Goal: Task Accomplishment & Management: Use online tool/utility

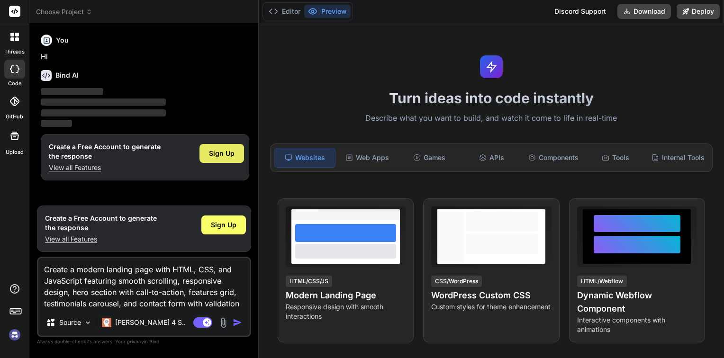
click at [228, 156] on span "Sign Up" at bounding box center [222, 153] width 26 height 9
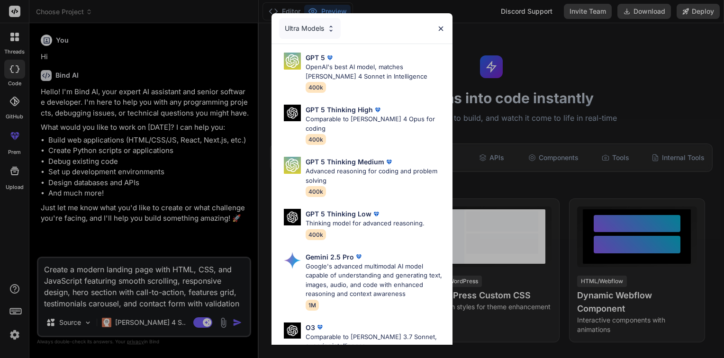
click at [235, 325] on div "Ultra Models GPT 5 OpenAI's best AI model, matches [PERSON_NAME] 4 Sonnet in In…" at bounding box center [362, 179] width 724 height 358
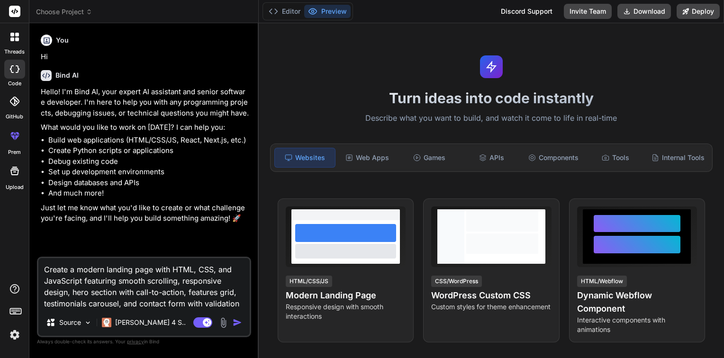
click at [235, 325] on img "button" at bounding box center [237, 322] width 9 height 9
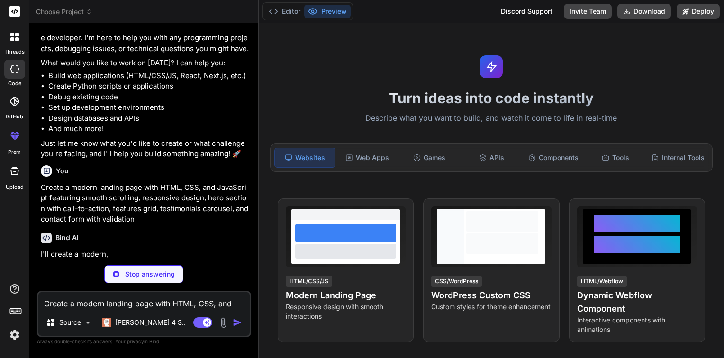
scroll to position [64, 0]
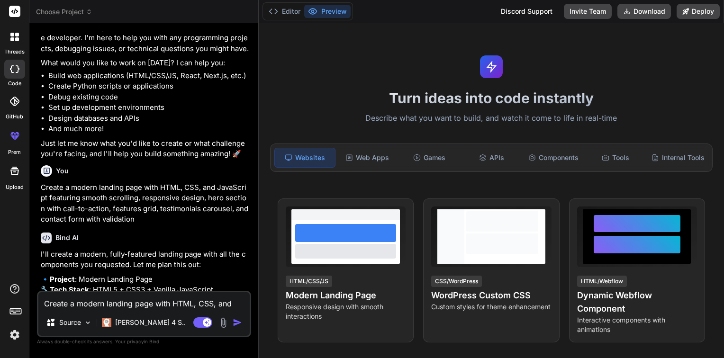
type textarea "x"
click at [239, 322] on img "button" at bounding box center [237, 322] width 9 height 9
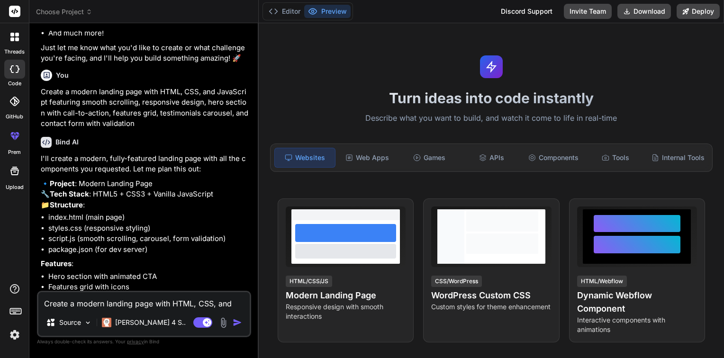
scroll to position [241, 0]
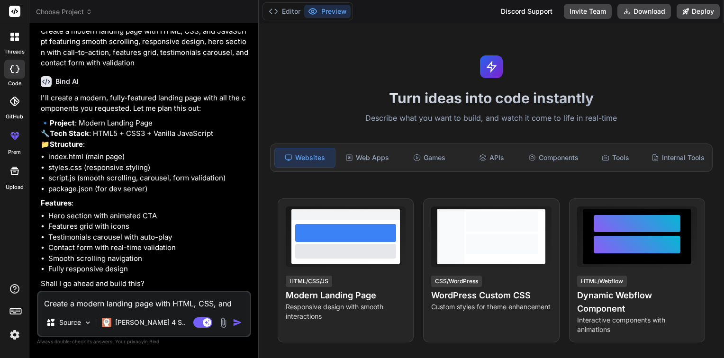
click at [151, 304] on textarea "Create a modern landing page with HTML, CSS, and JavaScript featuring smooth sc…" at bounding box center [143, 301] width 211 height 17
type textarea "y"
type textarea "x"
type textarea "ye"
type textarea "x"
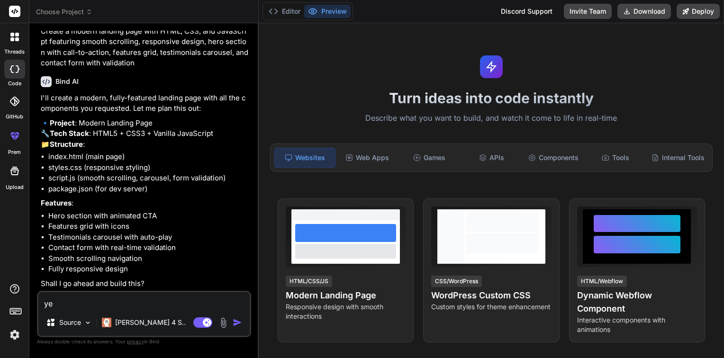
type textarea "yes"
type textarea "x"
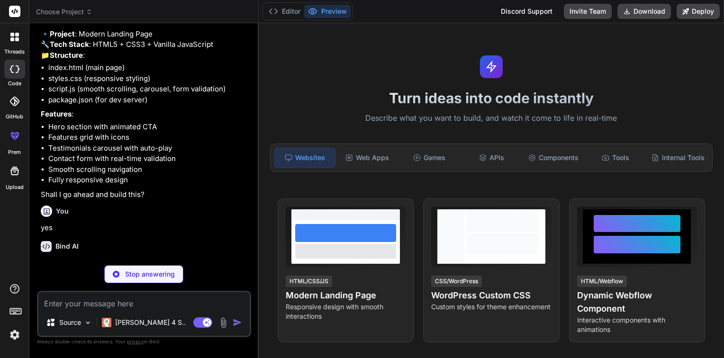
scroll to position [339, 0]
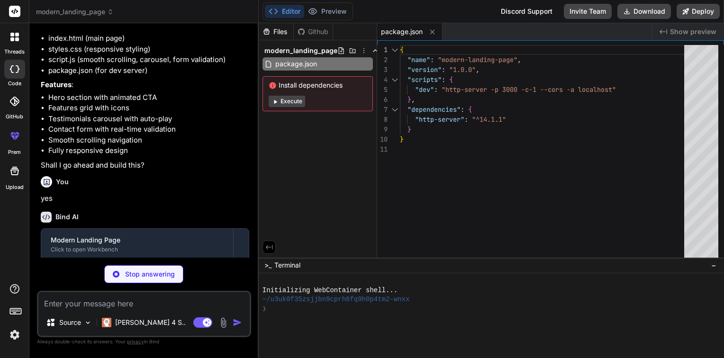
type textarea "x"
type textarea "<script src="script.js"></script> </body> </html>"
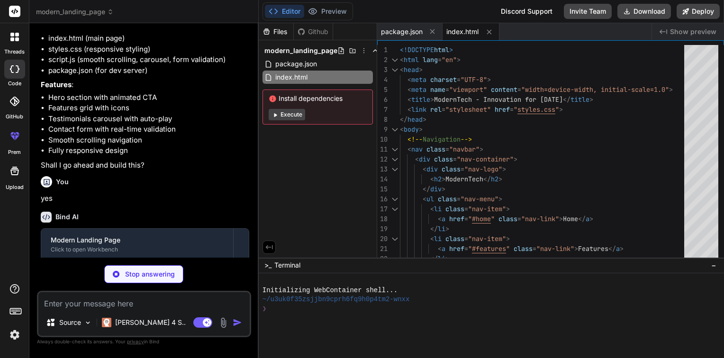
type textarea "x"
type textarea ".contact-form { padding: 1.5rem; } }"
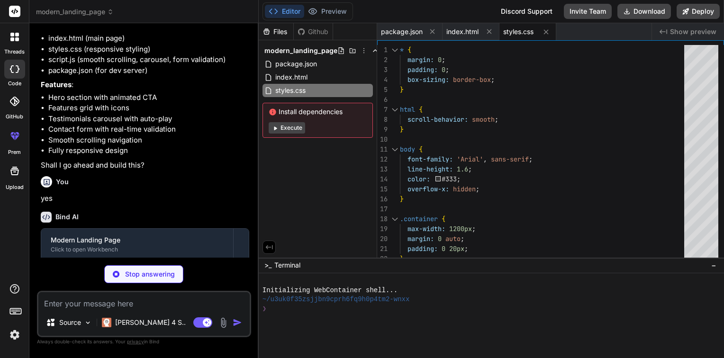
type textarea "x"
type textarea "opacity: 0; } } `; document.head.appendChild(style);"
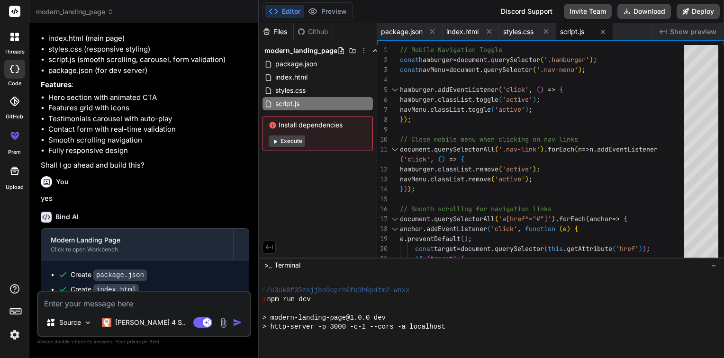
scroll to position [154, 0]
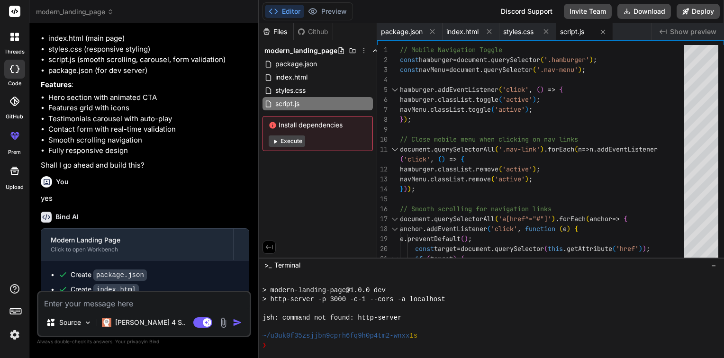
click at [690, 33] on span "Show preview" at bounding box center [693, 31] width 46 height 9
click at [682, 29] on span "Show preview" at bounding box center [693, 31] width 46 height 9
click at [286, 141] on button "Execute" at bounding box center [287, 141] width 37 height 11
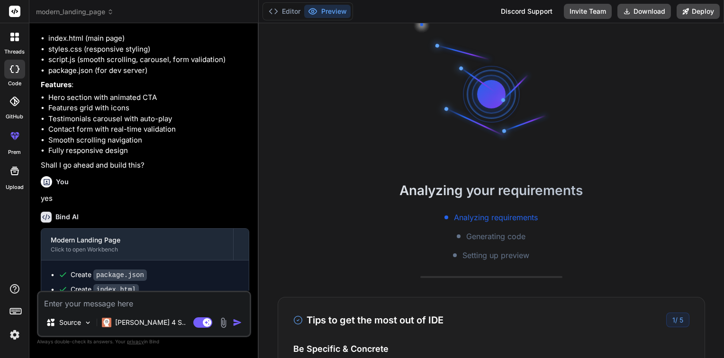
scroll to position [200, 0]
type textarea "x"
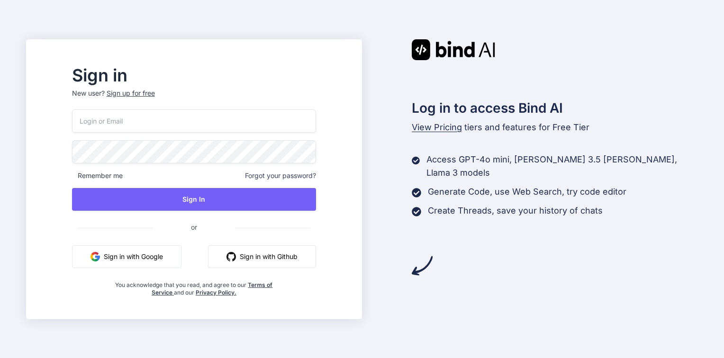
click at [284, 257] on button "Sign in with Github" at bounding box center [262, 257] width 108 height 23
click at [155, 91] on div "Sign up for free" at bounding box center [131, 93] width 48 height 9
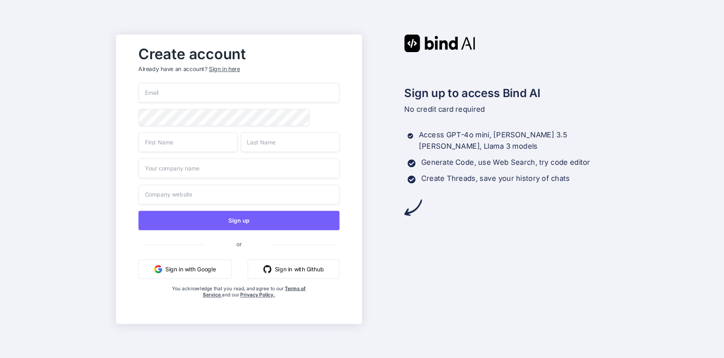
click at [184, 90] on input "email" at bounding box center [238, 93] width 201 height 20
type input "usman@softvative.com"
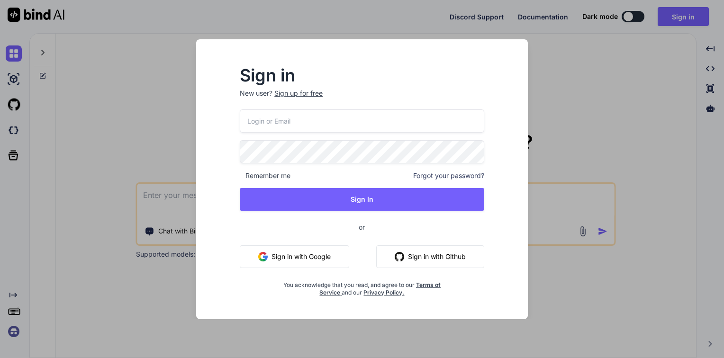
type textarea "x"
click at [448, 252] on button "Sign in with Github" at bounding box center [430, 257] width 108 height 23
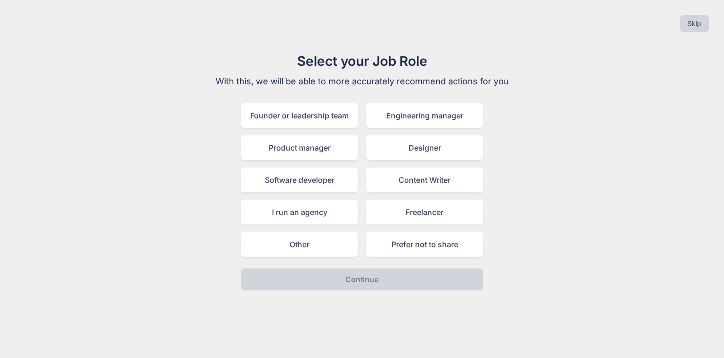
click at [394, 230] on div "Founder or leadership team Engineering manager Product manager Designer Softwar…" at bounding box center [362, 180] width 243 height 154
click at [384, 148] on div "Designer" at bounding box center [425, 148] width 118 height 25
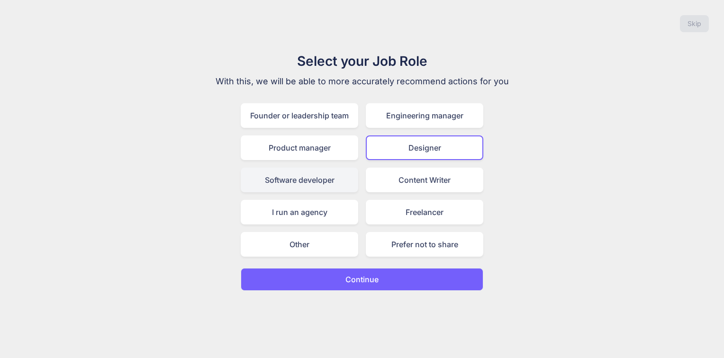
click at [317, 183] on div "Software developer" at bounding box center [300, 180] width 118 height 25
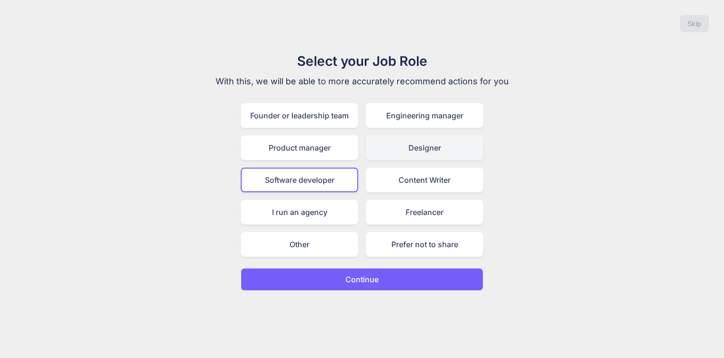
click at [393, 158] on div "Designer" at bounding box center [425, 148] width 118 height 25
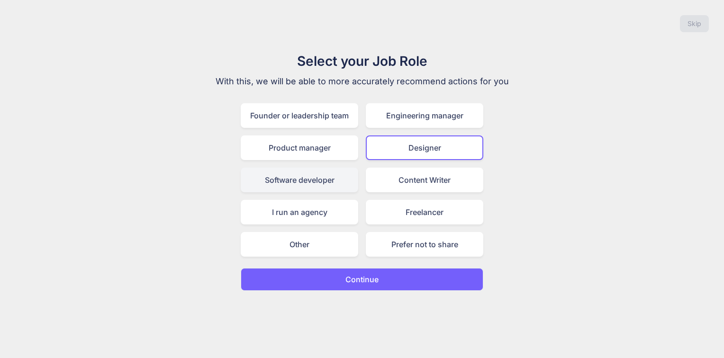
click at [303, 184] on div "Software developer" at bounding box center [300, 180] width 118 height 25
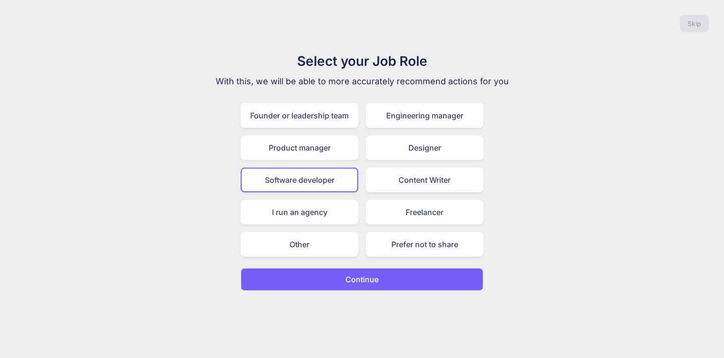
click at [366, 278] on p "Continue" at bounding box center [362, 279] width 33 height 11
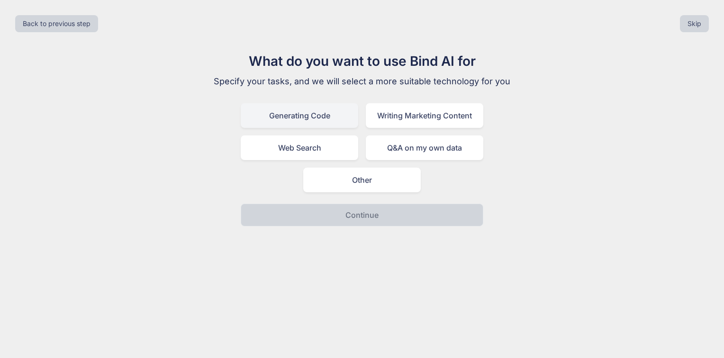
click at [295, 117] on div "Generating Code" at bounding box center [300, 115] width 118 height 25
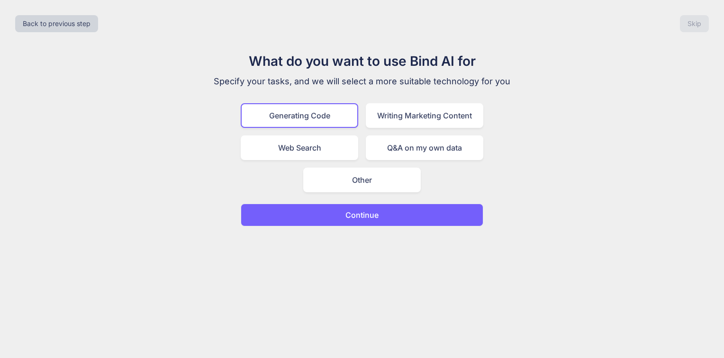
click at [347, 213] on p "Continue" at bounding box center [362, 215] width 33 height 11
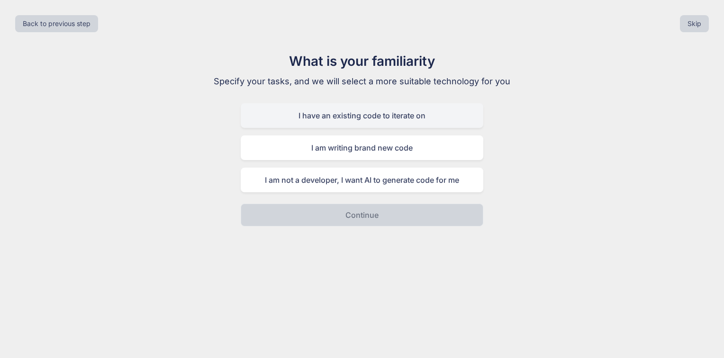
click at [393, 117] on div "I have an existing code to iterate on" at bounding box center [362, 115] width 243 height 25
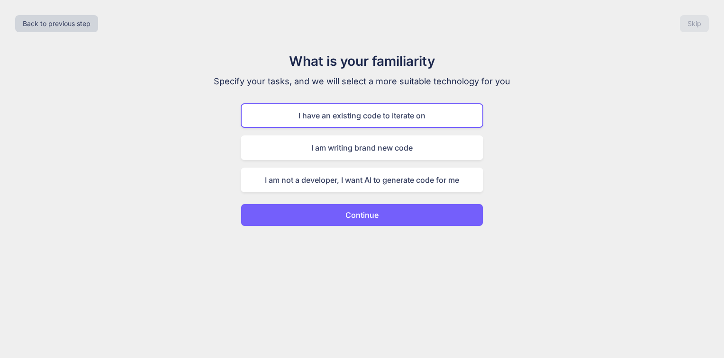
click at [362, 215] on p "Continue" at bounding box center [362, 215] width 33 height 11
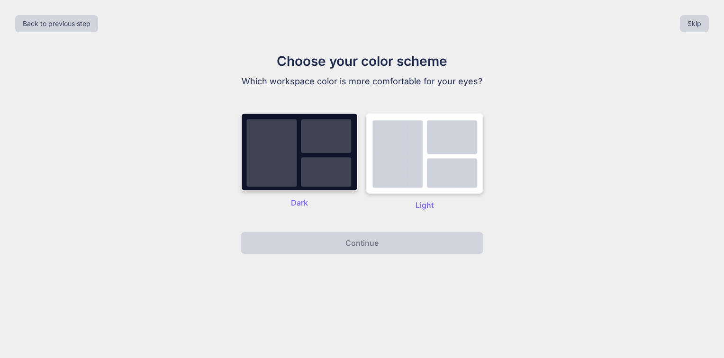
click at [412, 171] on img at bounding box center [425, 153] width 118 height 81
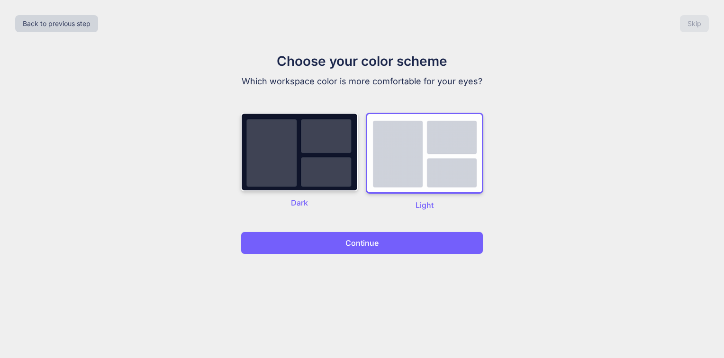
click at [380, 246] on button "Continue" at bounding box center [362, 243] width 243 height 23
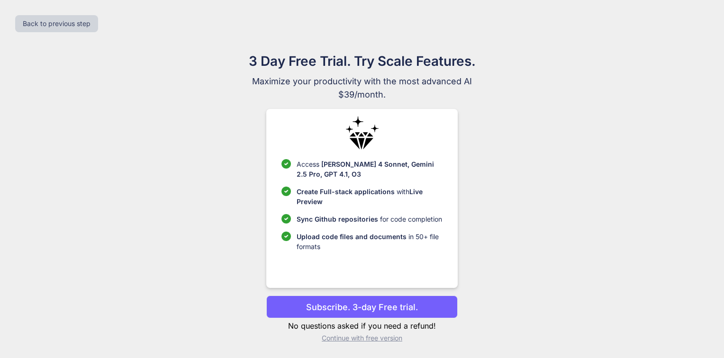
click at [387, 342] on p "Continue with free version" at bounding box center [361, 338] width 191 height 9
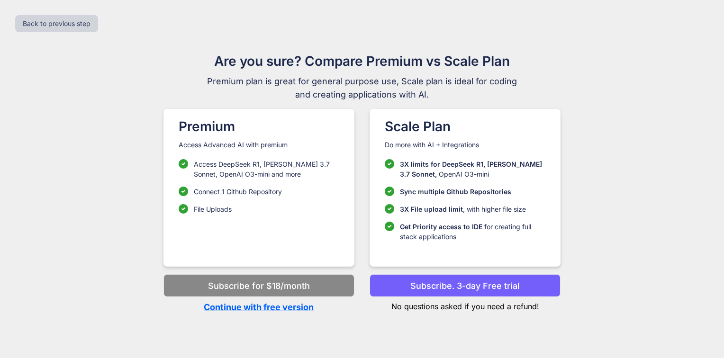
click at [284, 304] on p "Continue with free version" at bounding box center [259, 307] width 191 height 13
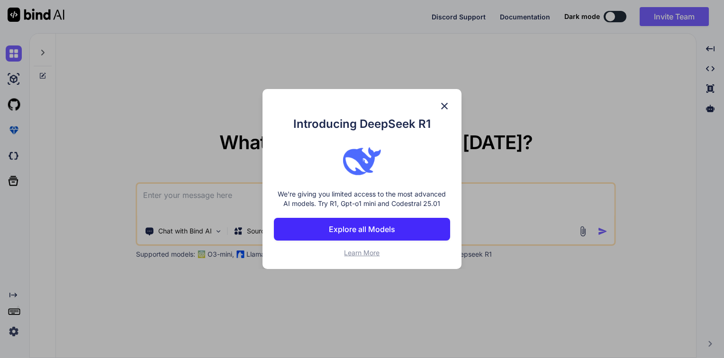
click at [444, 106] on img at bounding box center [444, 106] width 11 height 11
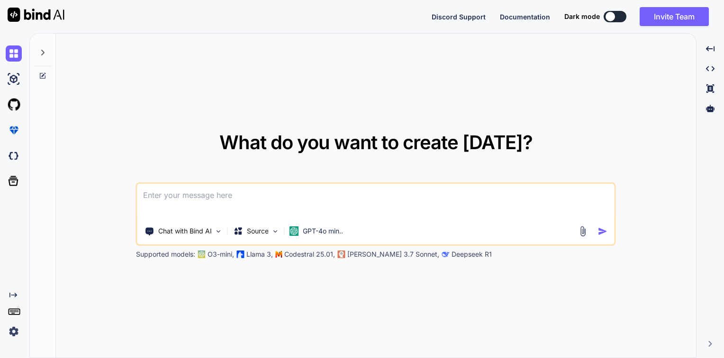
click at [614, 18] on button at bounding box center [615, 16] width 23 height 11
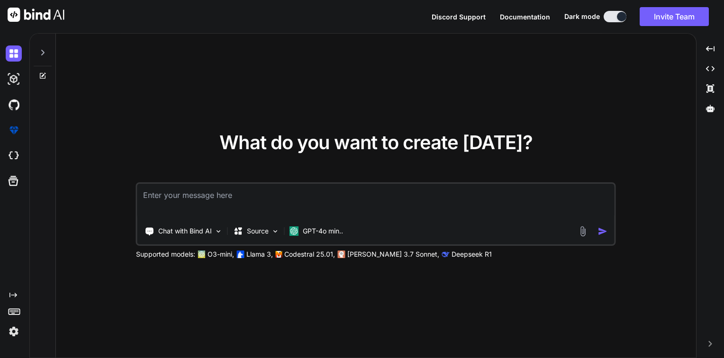
click at [613, 11] on button at bounding box center [615, 16] width 23 height 11
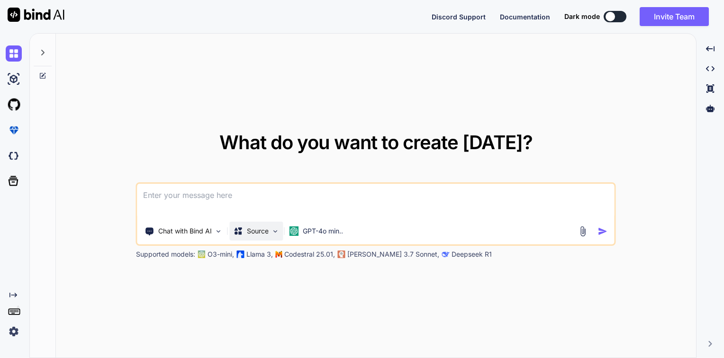
click at [267, 229] on p "Source" at bounding box center [258, 231] width 22 height 9
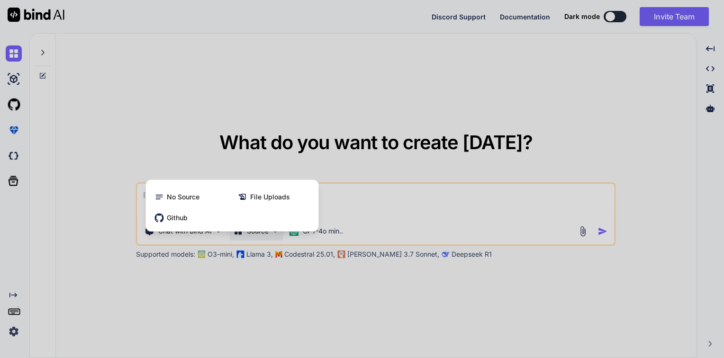
click at [238, 101] on div at bounding box center [362, 179] width 724 height 358
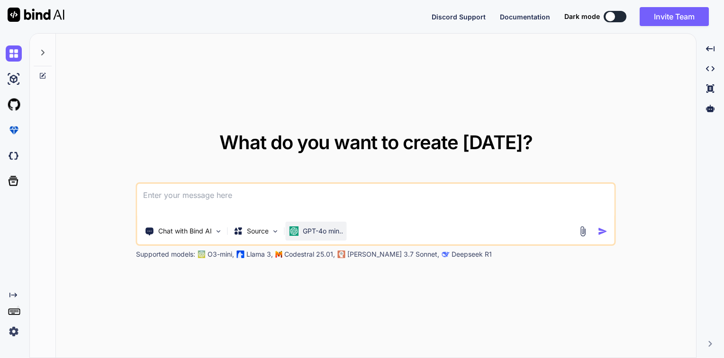
click at [315, 230] on p "GPT-4o min.." at bounding box center [323, 231] width 40 height 9
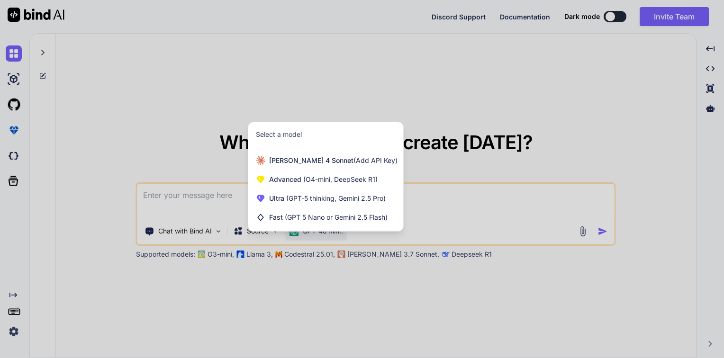
click at [167, 151] on div at bounding box center [362, 179] width 724 height 358
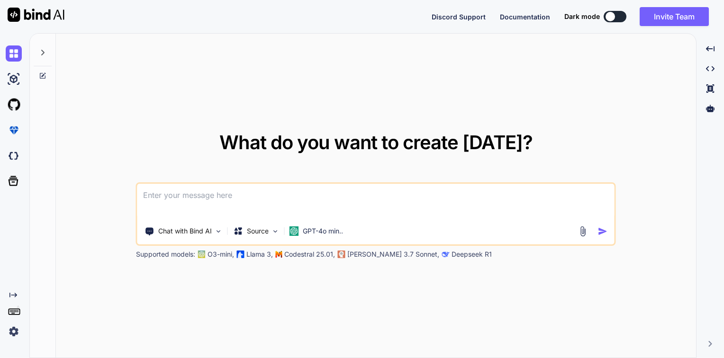
click at [17, 295] on div "Created with Pixso." at bounding box center [16, 296] width 20 height 8
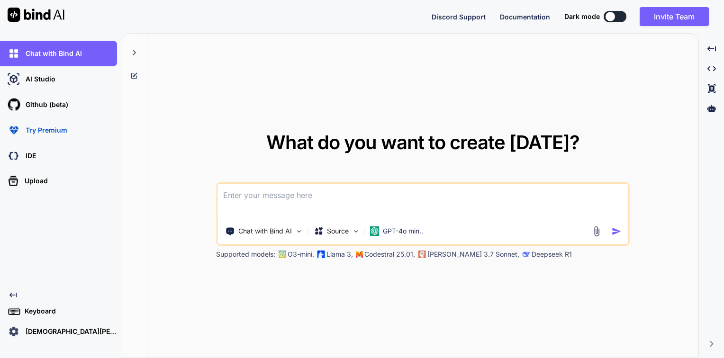
click at [12, 331] on img at bounding box center [14, 332] width 16 height 16
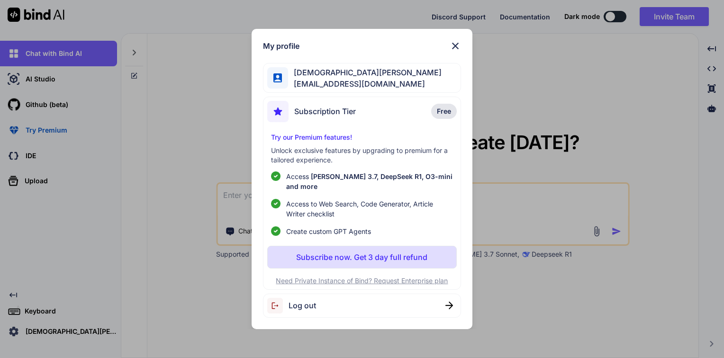
click at [455, 47] on img at bounding box center [455, 45] width 11 height 11
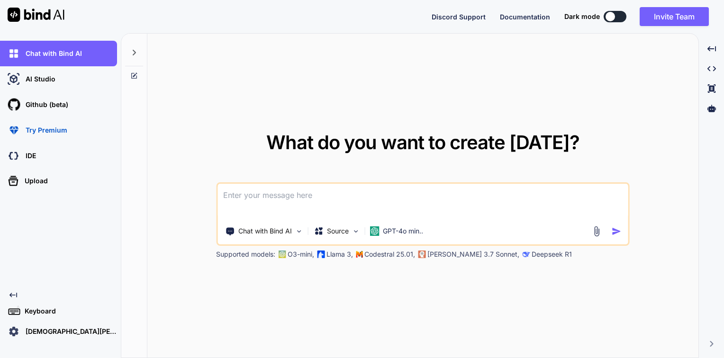
click at [12, 297] on icon "Created with Pixso." at bounding box center [13, 296] width 8 height 8
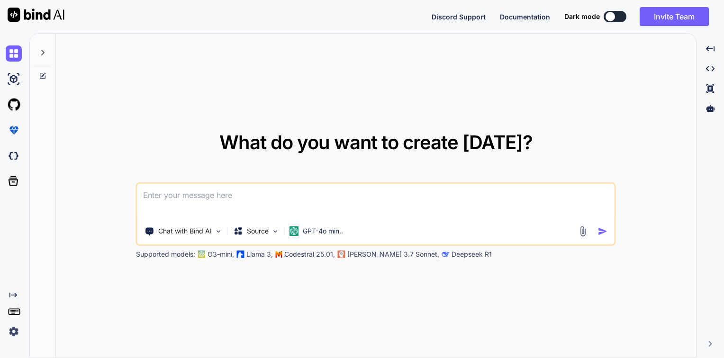
click at [41, 53] on icon at bounding box center [43, 53] width 8 height 8
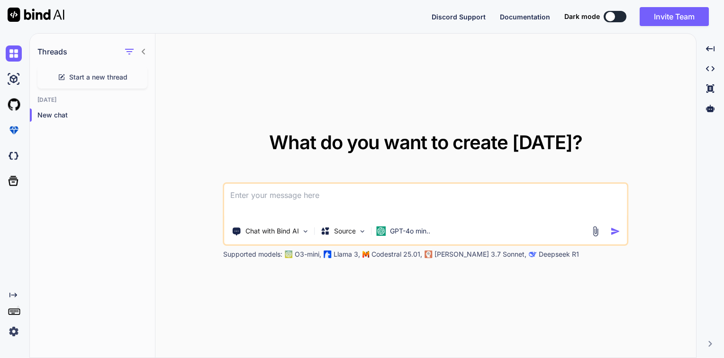
click at [144, 52] on icon at bounding box center [144, 52] width 8 height 8
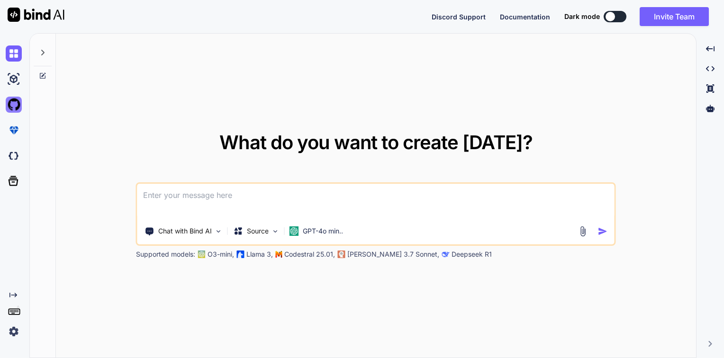
click at [11, 111] on img at bounding box center [14, 105] width 16 height 16
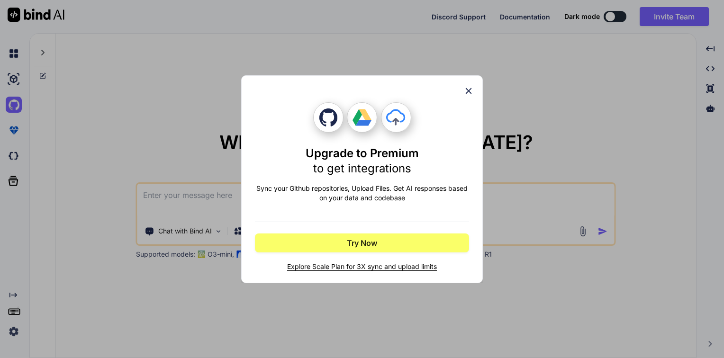
click at [473, 88] on icon at bounding box center [469, 91] width 10 height 10
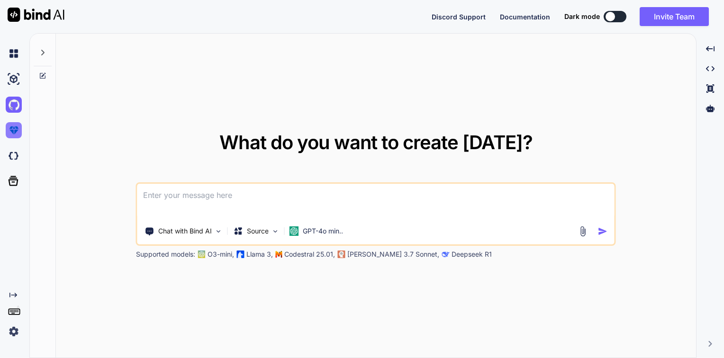
click at [13, 128] on img at bounding box center [14, 130] width 16 height 16
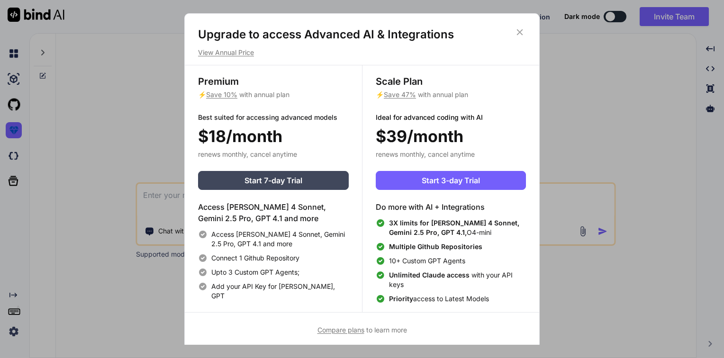
click at [515, 27] on icon at bounding box center [520, 32] width 10 height 10
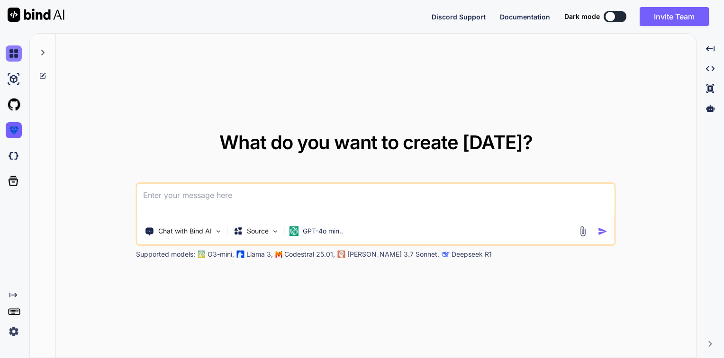
click at [11, 57] on img at bounding box center [14, 54] width 16 height 16
click at [12, 80] on img at bounding box center [14, 79] width 16 height 16
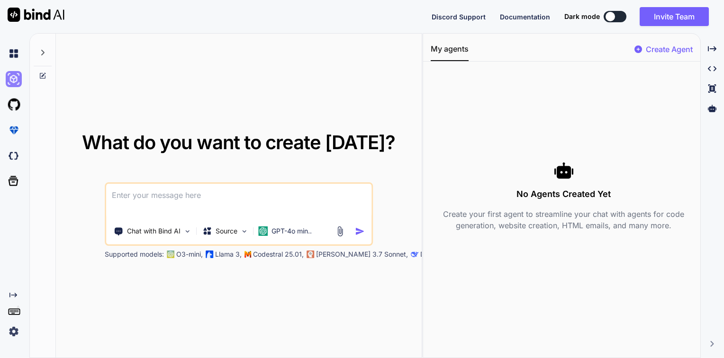
click at [12, 80] on img at bounding box center [14, 79] width 16 height 16
click at [13, 51] on img at bounding box center [14, 54] width 16 height 16
click at [712, 49] on icon at bounding box center [712, 48] width 9 height 5
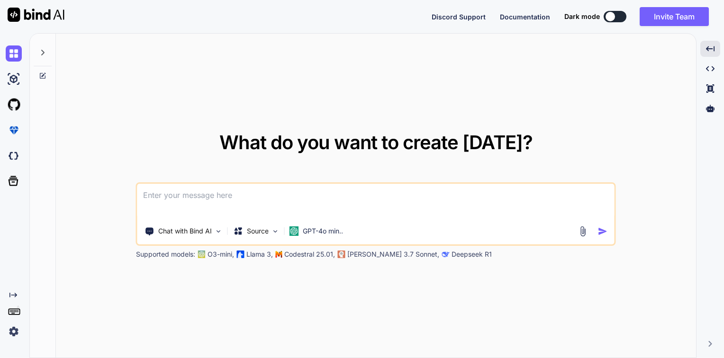
click at [404, 318] on div "What do you want to create today? Chat with Bind AI Source GPT-4o min.. Support…" at bounding box center [376, 196] width 641 height 325
click at [595, 71] on div "What do you want to create today? Chat with Bind AI Source GPT-4o min.. Support…" at bounding box center [376, 196] width 641 height 325
